Goal: Task Accomplishment & Management: Manage account settings

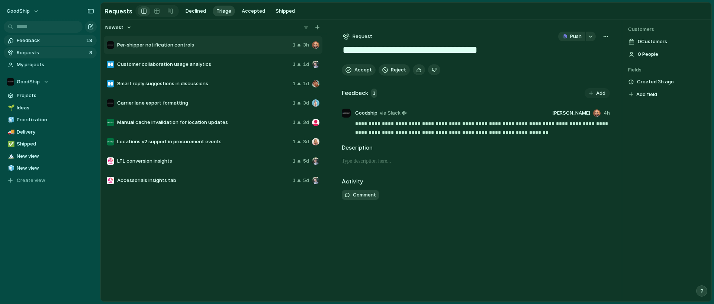
click at [63, 36] on link "Feedback 18" at bounding box center [50, 40] width 93 height 11
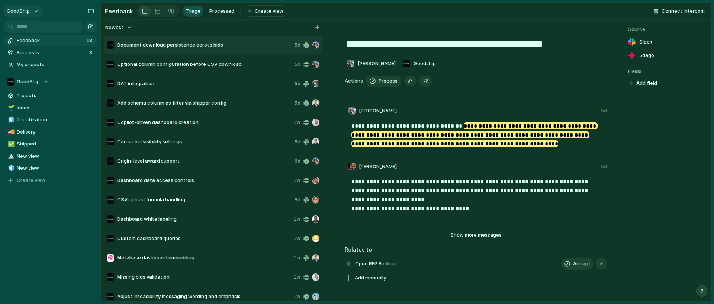
click at [34, 13] on button "GoodShip" at bounding box center [22, 11] width 39 height 12
click at [34, 13] on div "Settings Invite members Change theme Sign out" at bounding box center [357, 152] width 714 height 304
click at [34, 13] on button "GoodShip" at bounding box center [22, 11] width 39 height 12
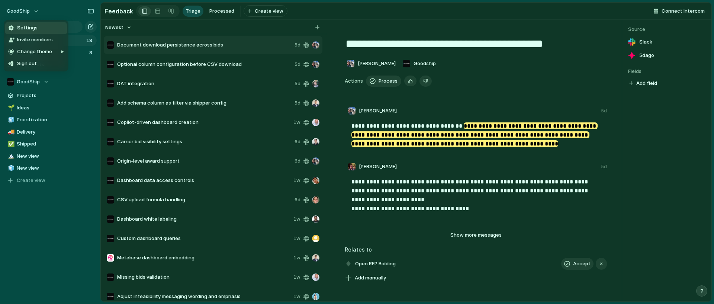
click at [35, 25] on span "Settings" at bounding box center [27, 27] width 20 height 7
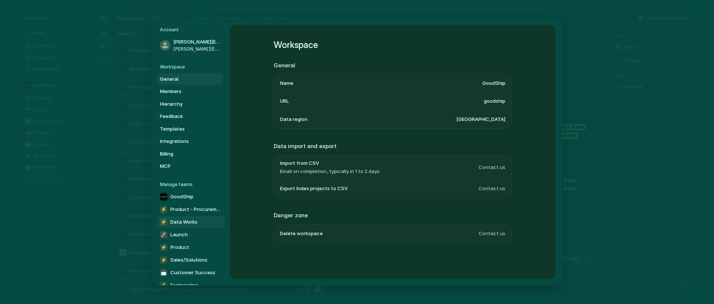
scroll to position [26, 0]
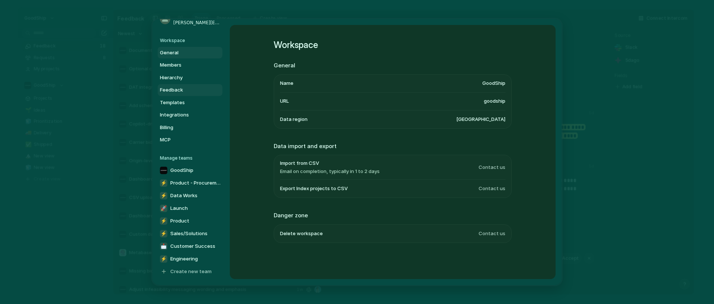
click at [197, 87] on span "Feedback" at bounding box center [184, 89] width 48 height 7
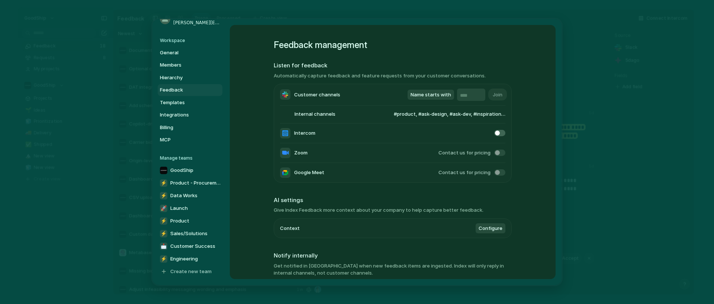
click at [463, 108] on li "Internal channels #product, #ask-design, #ask-dev, #inspiration-and-idea-dumps" at bounding box center [392, 115] width 225 height 18
click at [463, 117] on span "#product, #ask-design, #ask-dev, #inspiration-and-idea-dumps" at bounding box center [442, 113] width 126 height 7
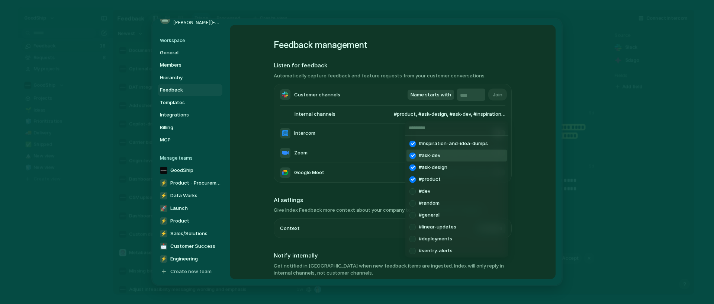
click at [412, 155] on div at bounding box center [412, 155] width 13 height 13
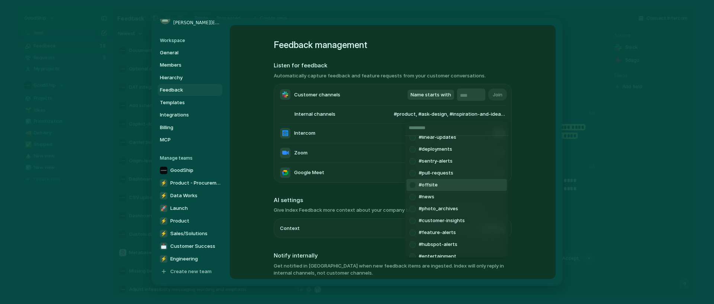
scroll to position [78, 0]
click at [412, 182] on div at bounding box center [412, 184] width 13 height 13
click at [411, 186] on div at bounding box center [412, 185] width 13 height 13
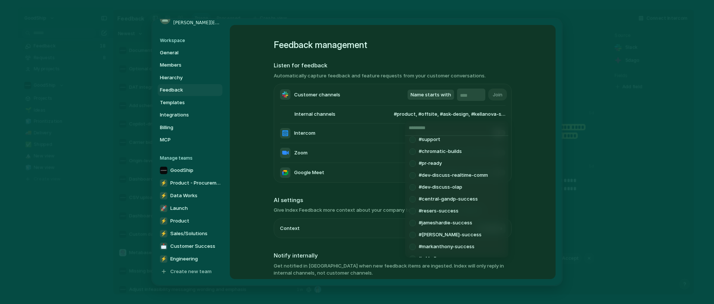
scroll to position [227, 0]
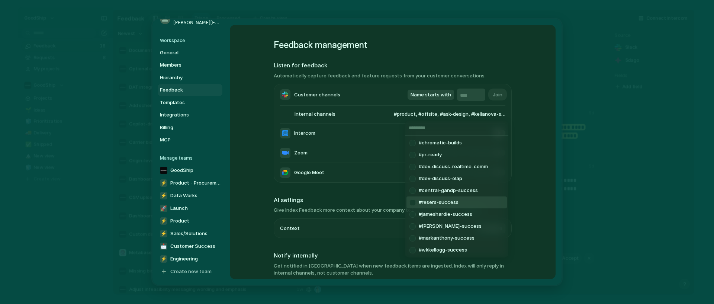
click at [409, 201] on div at bounding box center [412, 202] width 13 height 13
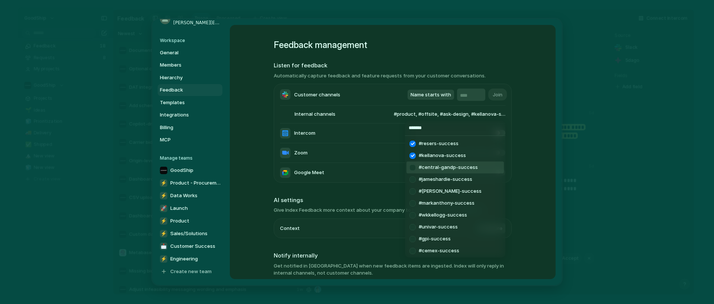
click at [411, 168] on div at bounding box center [412, 167] width 13 height 13
click at [411, 181] on div at bounding box center [412, 179] width 13 height 13
click at [413, 203] on div at bounding box center [412, 203] width 13 height 13
click at [412, 217] on div at bounding box center [412, 215] width 13 height 13
click at [412, 231] on div at bounding box center [412, 227] width 13 height 13
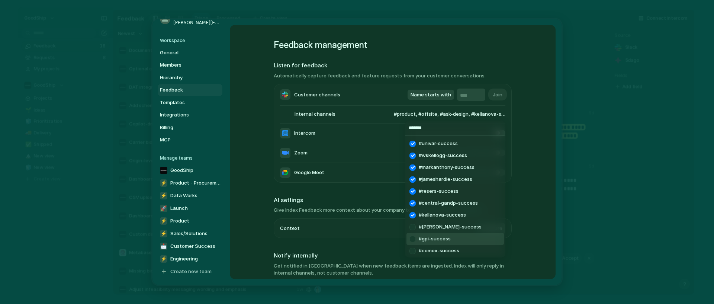
click at [413, 240] on div at bounding box center [412, 238] width 13 height 13
click at [412, 252] on div at bounding box center [412, 250] width 13 height 13
click at [441, 133] on input "*******" at bounding box center [455, 127] width 100 height 15
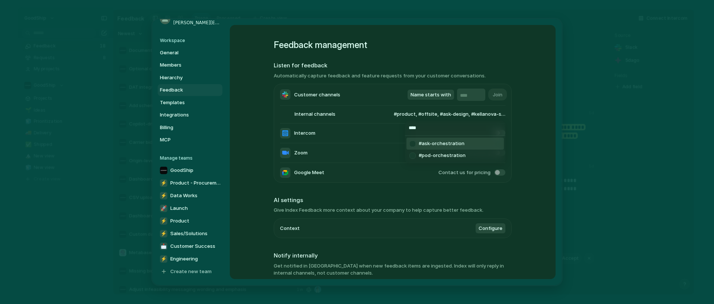
click at [413, 144] on div at bounding box center [412, 143] width 13 height 13
click at [414, 154] on div at bounding box center [412, 155] width 13 height 13
click at [425, 124] on input "****" at bounding box center [455, 127] width 100 height 15
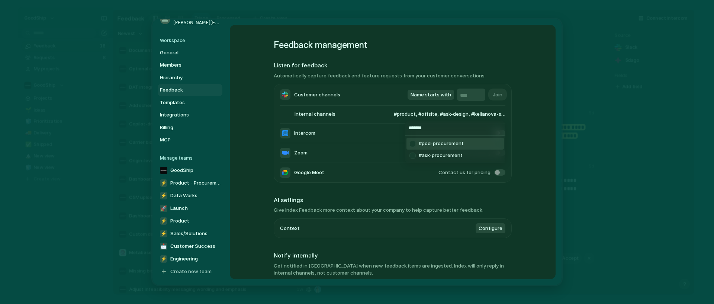
click at [414, 141] on div at bounding box center [412, 143] width 13 height 13
click at [414, 153] on div at bounding box center [412, 155] width 13 height 13
click at [430, 126] on input "*******" at bounding box center [455, 127] width 100 height 15
click at [408, 158] on div at bounding box center [412, 155] width 13 height 13
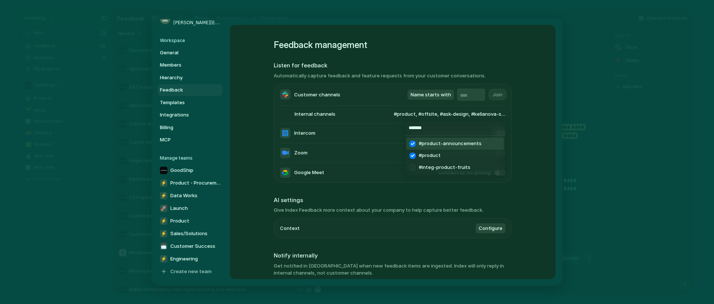
click at [412, 142] on div at bounding box center [412, 143] width 13 height 13
click at [412, 152] on div at bounding box center [412, 155] width 13 height 13
click at [413, 142] on div at bounding box center [412, 143] width 13 height 13
click at [456, 129] on input "*******" at bounding box center [455, 127] width 100 height 15
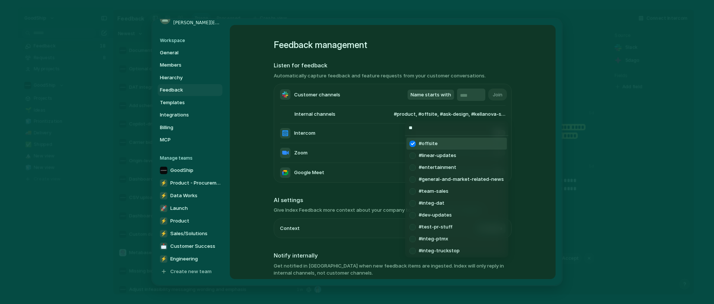
type input "*"
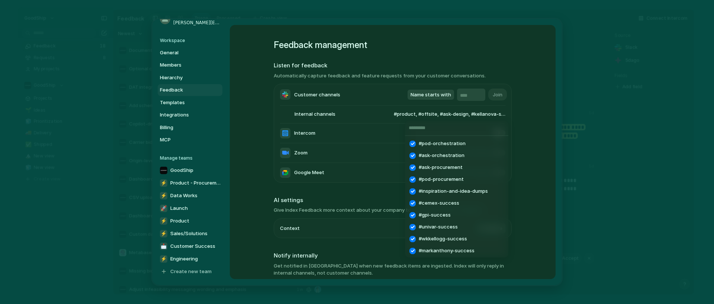
click at [508, 124] on div "#pod-orchestration #ask-orchestration #ask-procurement #pod-procurement #inspir…" at bounding box center [357, 152] width 714 height 304
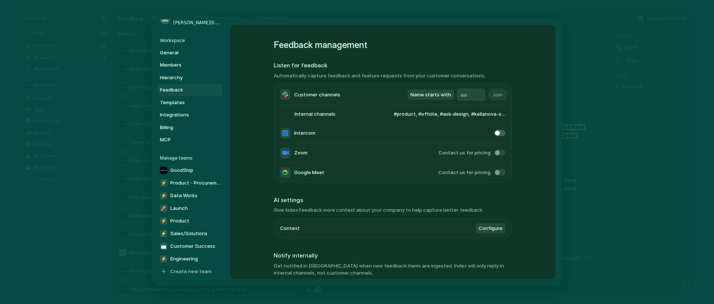
scroll to position [128, 0]
